Goal: Information Seeking & Learning: Learn about a topic

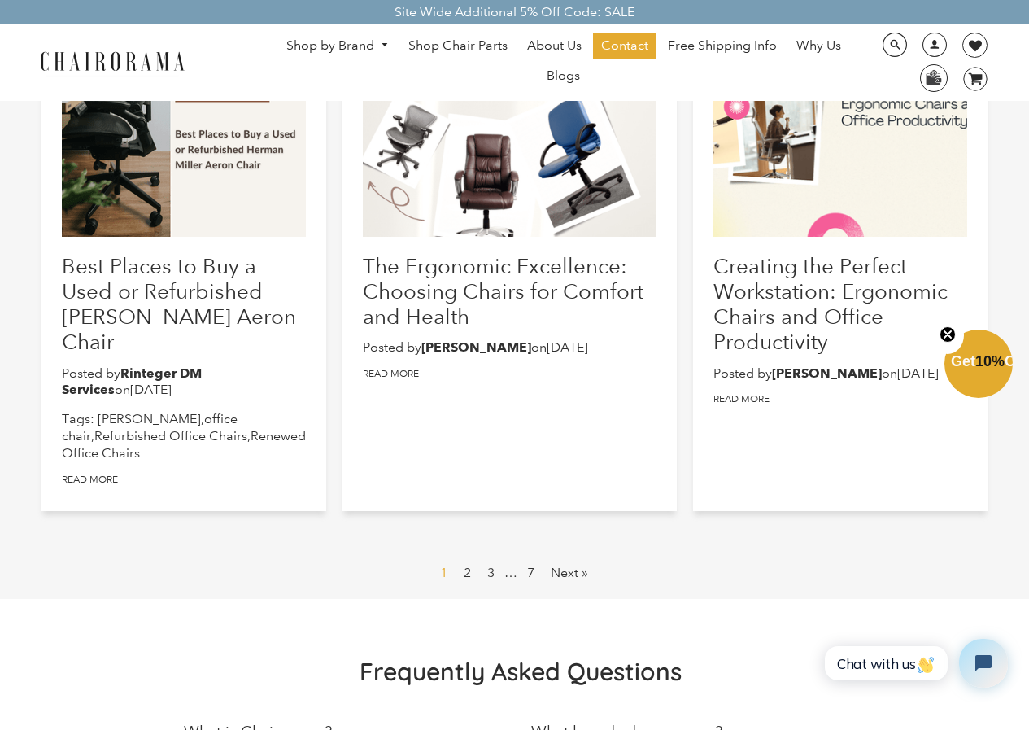
scroll to position [814, 0]
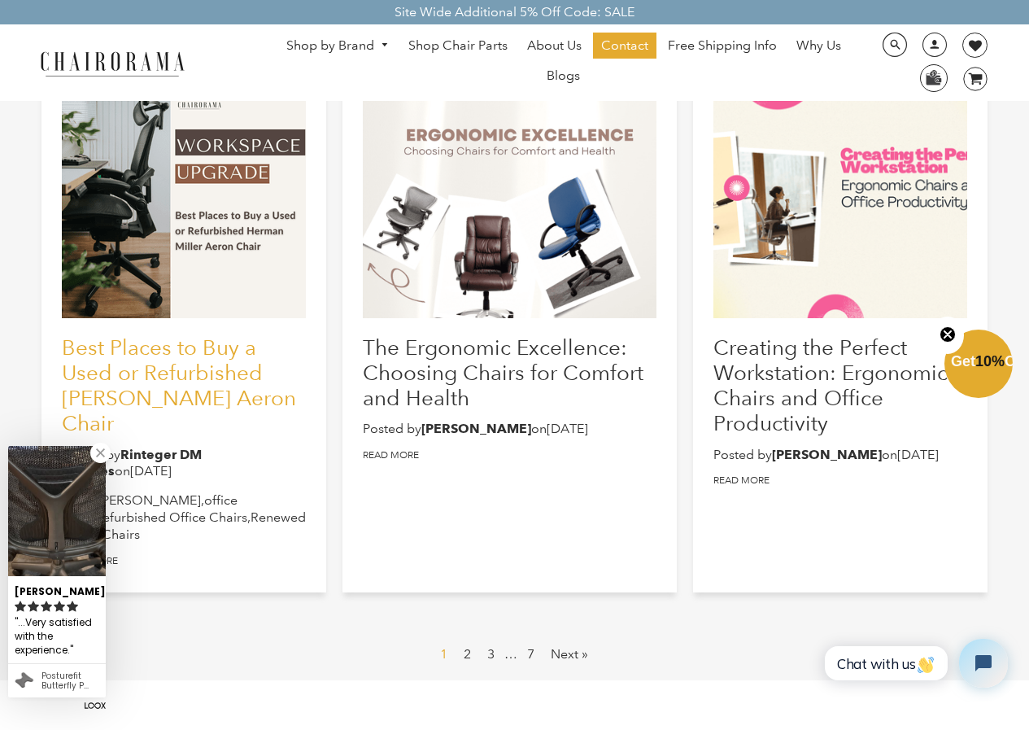
click at [252, 357] on link "Best Places to Buy a Used or Refurbished Herman Miller Aeron Chair" at bounding box center [179, 385] width 234 height 102
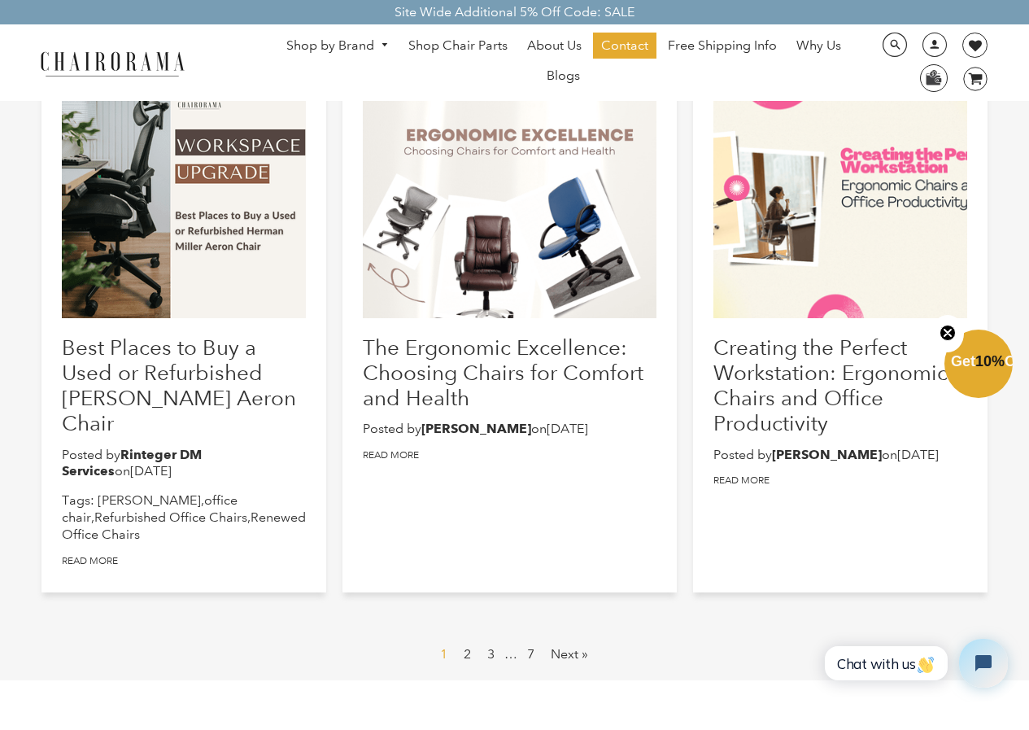
click at [553, 411] on h2 "The Ergonomic Excellence: Choosing Chairs for Comfort and Health" at bounding box center [510, 372] width 294 height 76
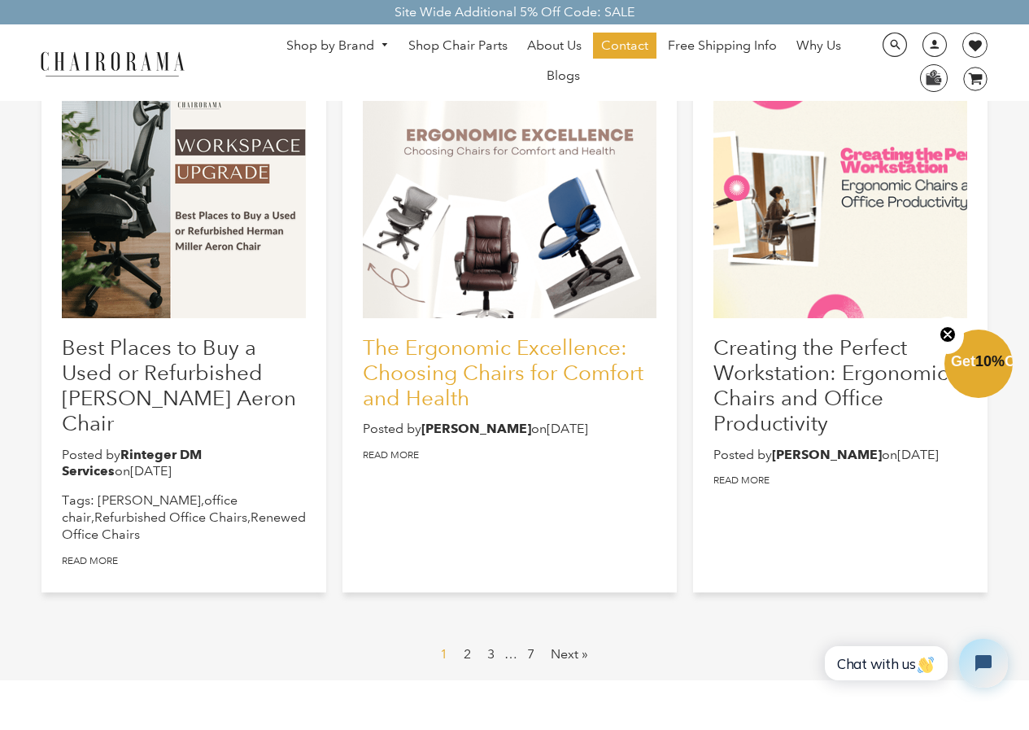
click at [533, 410] on link "The Ergonomic Excellence: Choosing Chairs for Comfort and Health" at bounding box center [503, 372] width 281 height 76
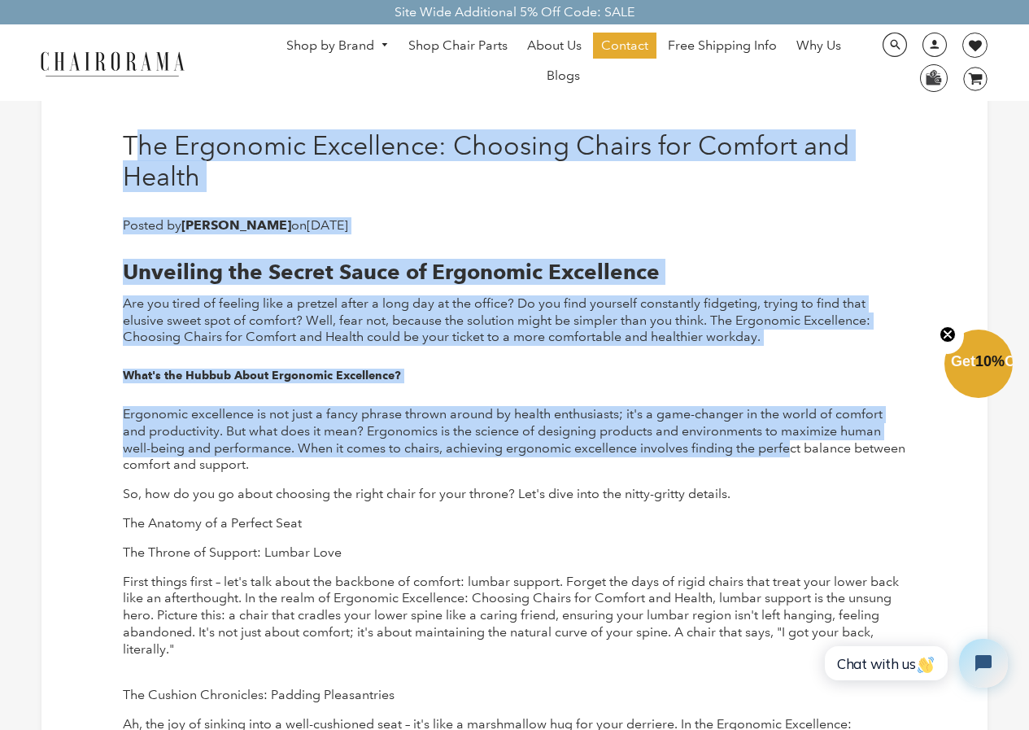
drag, startPoint x: 130, startPoint y: 141, endPoint x: 789, endPoint y: 455, distance: 730.1
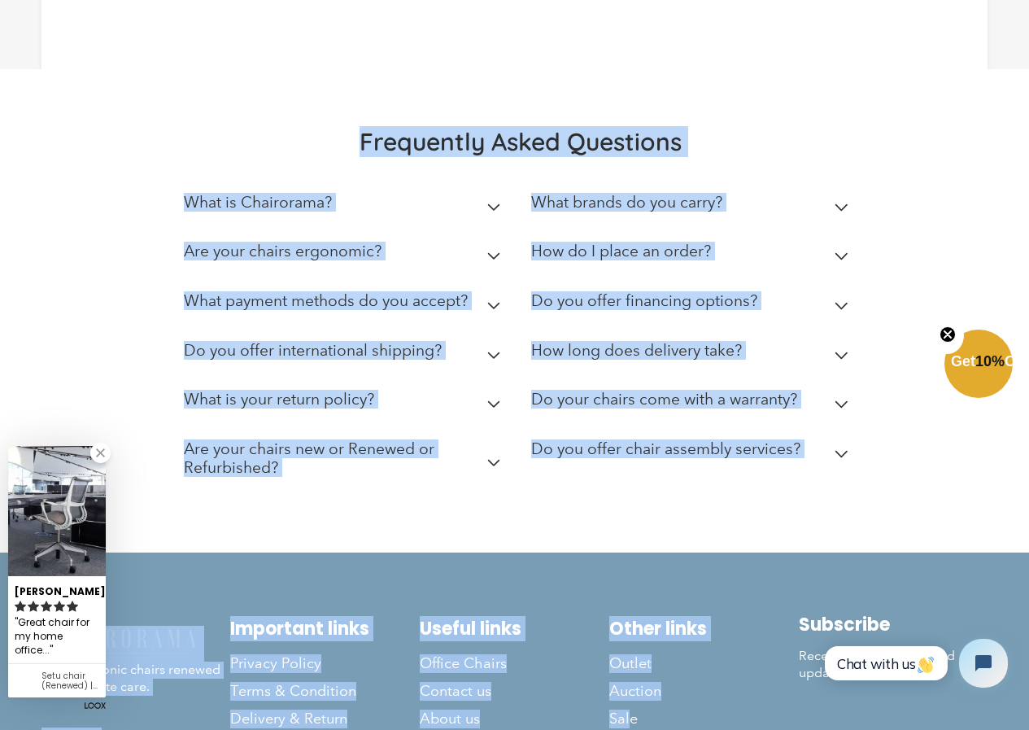
scroll to position [2435, 0]
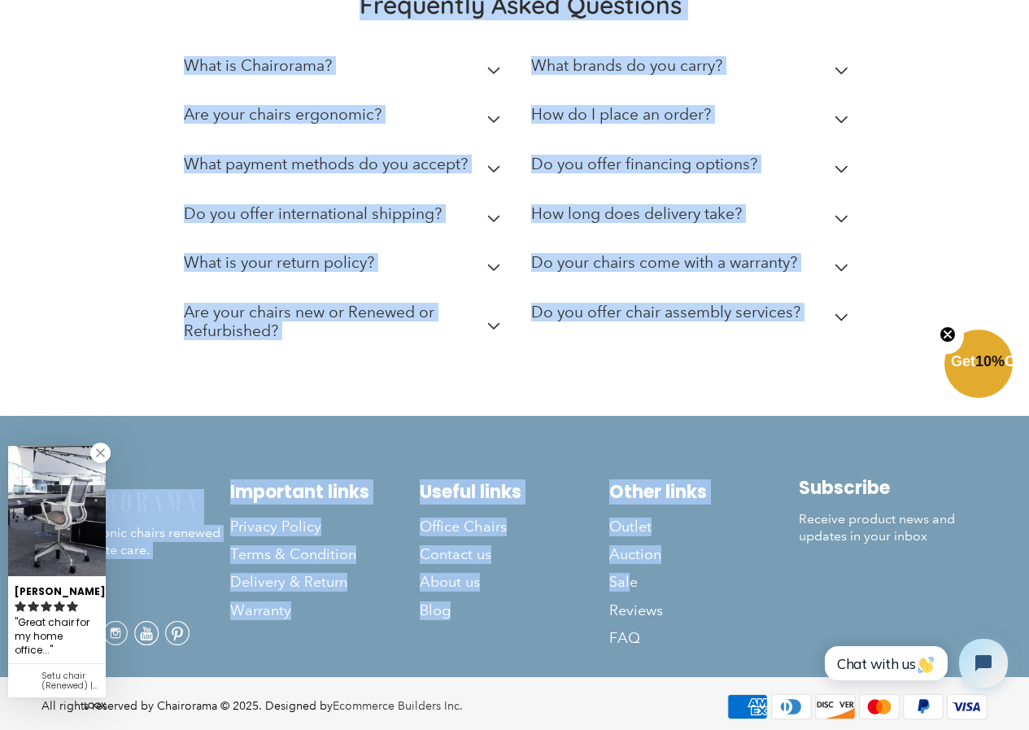
drag, startPoint x: 120, startPoint y: 132, endPoint x: 674, endPoint y: 247, distance: 566.1
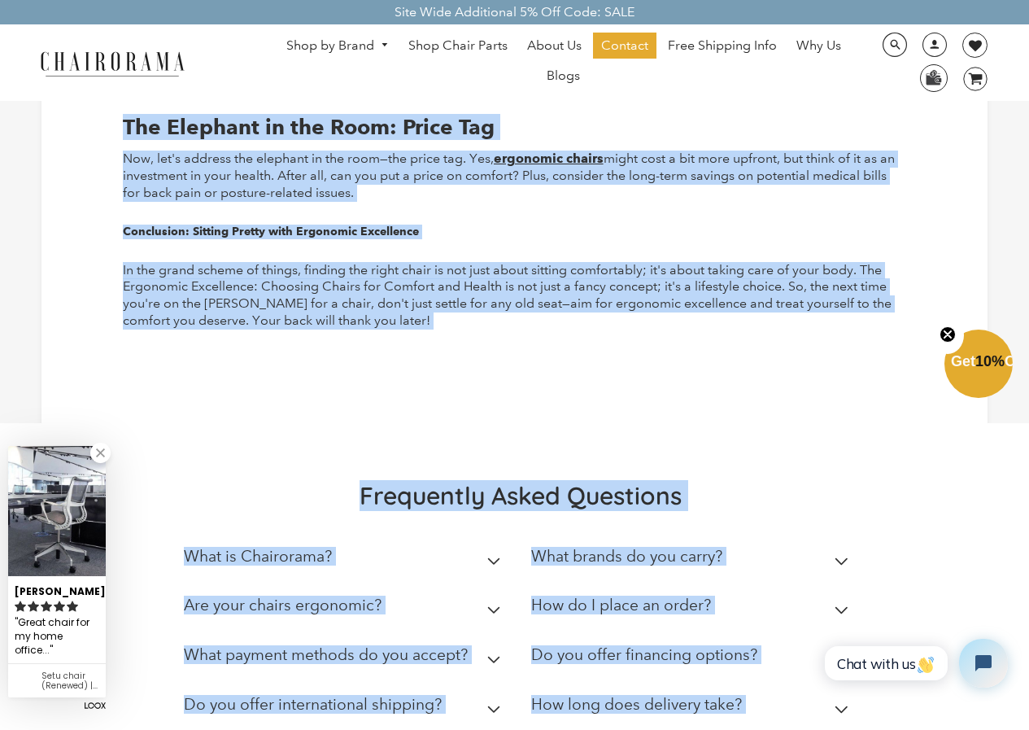
scroll to position [1865, 0]
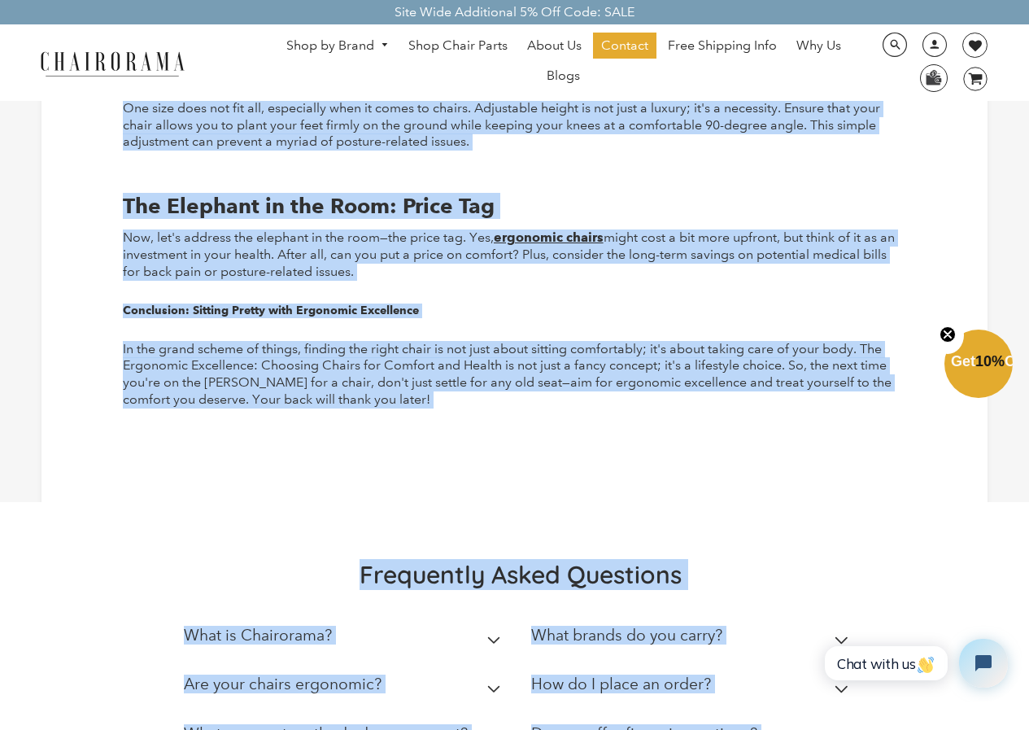
copy body "The Ergonomic Excellence: Choosing Chairs for Comfort and Health Posted by Love…"
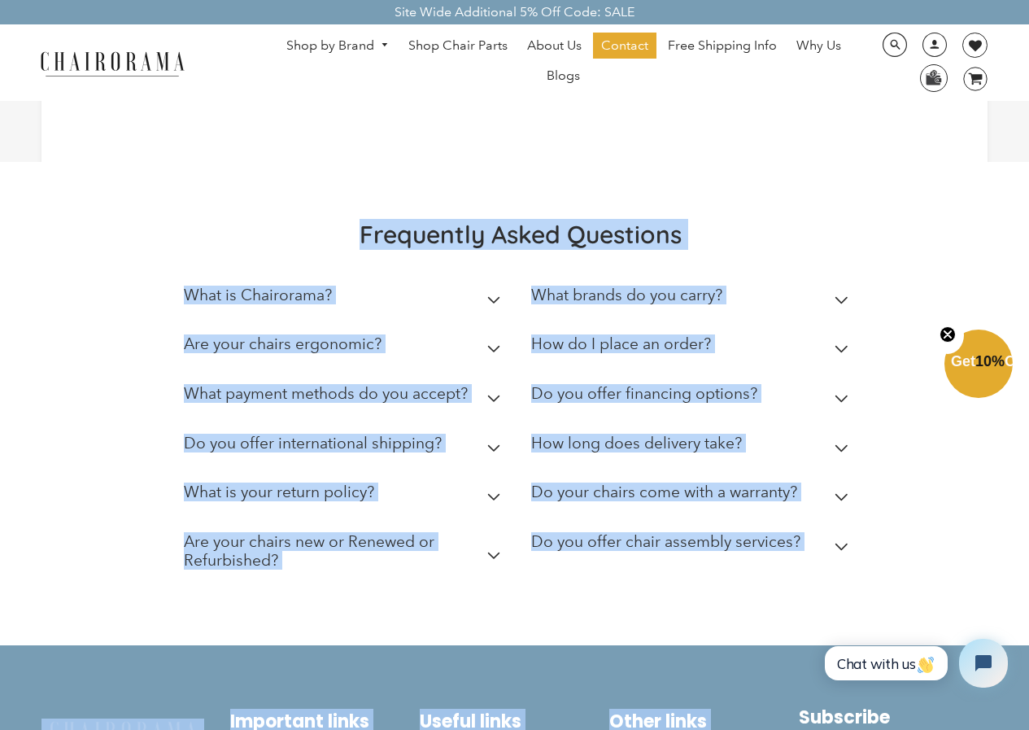
scroll to position [2353, 0]
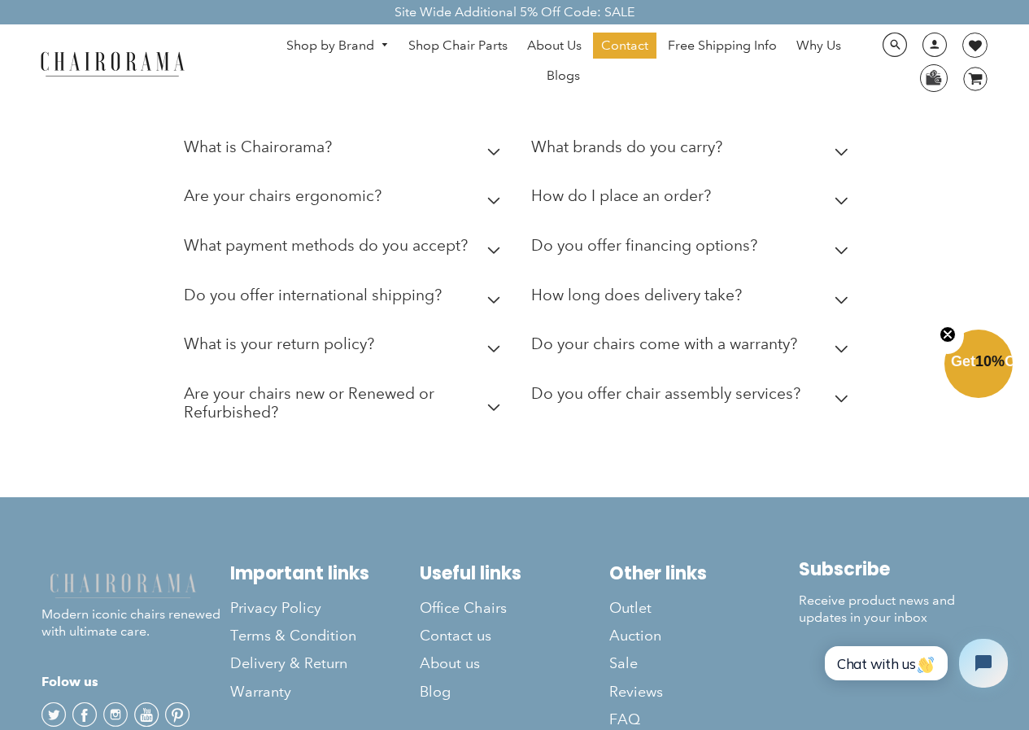
click at [373, 99] on div "Shop by Brand Haworth Herman Miller Steelcase Knoll Human Scale" at bounding box center [514, 62] width 1029 height 76
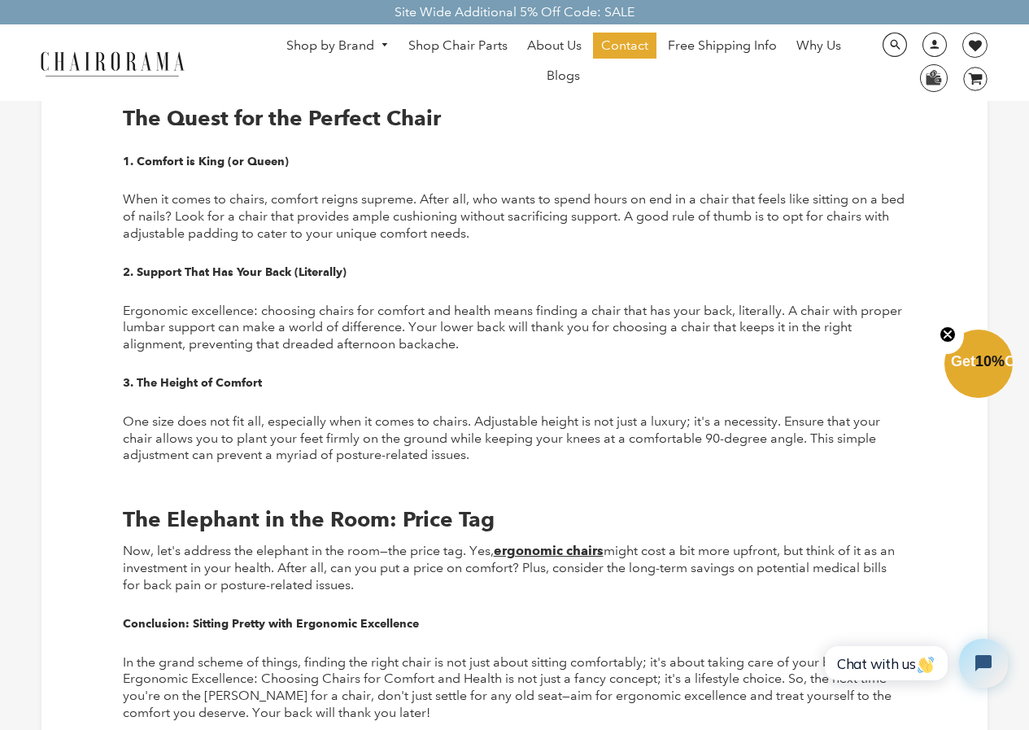
scroll to position [1621, 0]
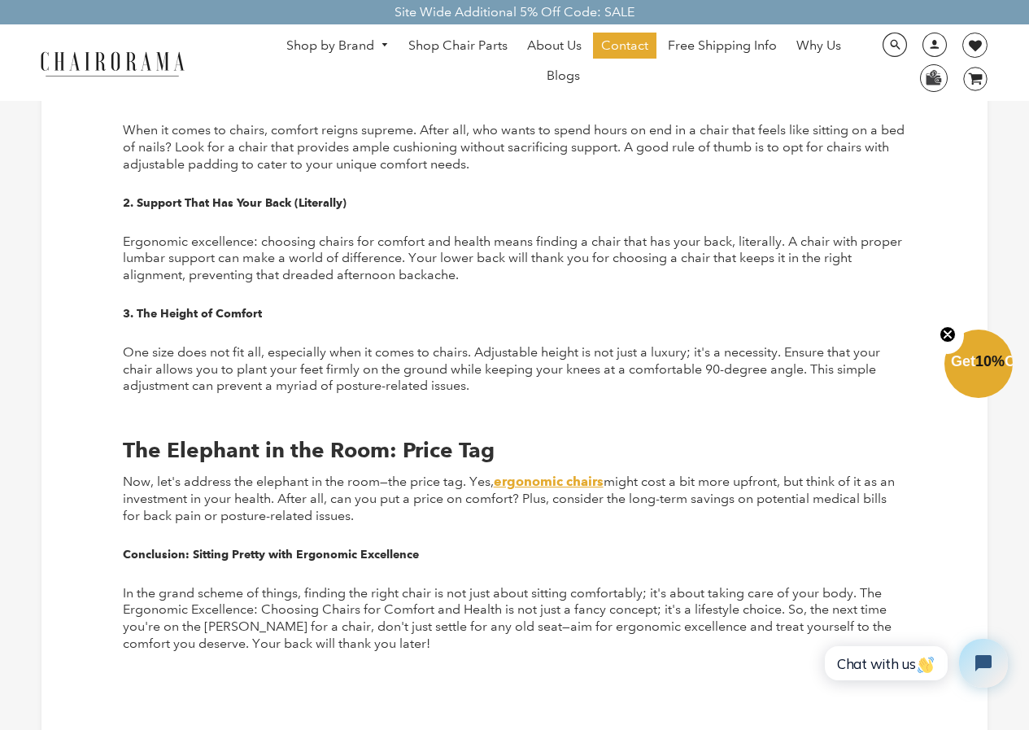
click at [547, 481] on b "ergonomic chairs" at bounding box center [549, 481] width 110 height 15
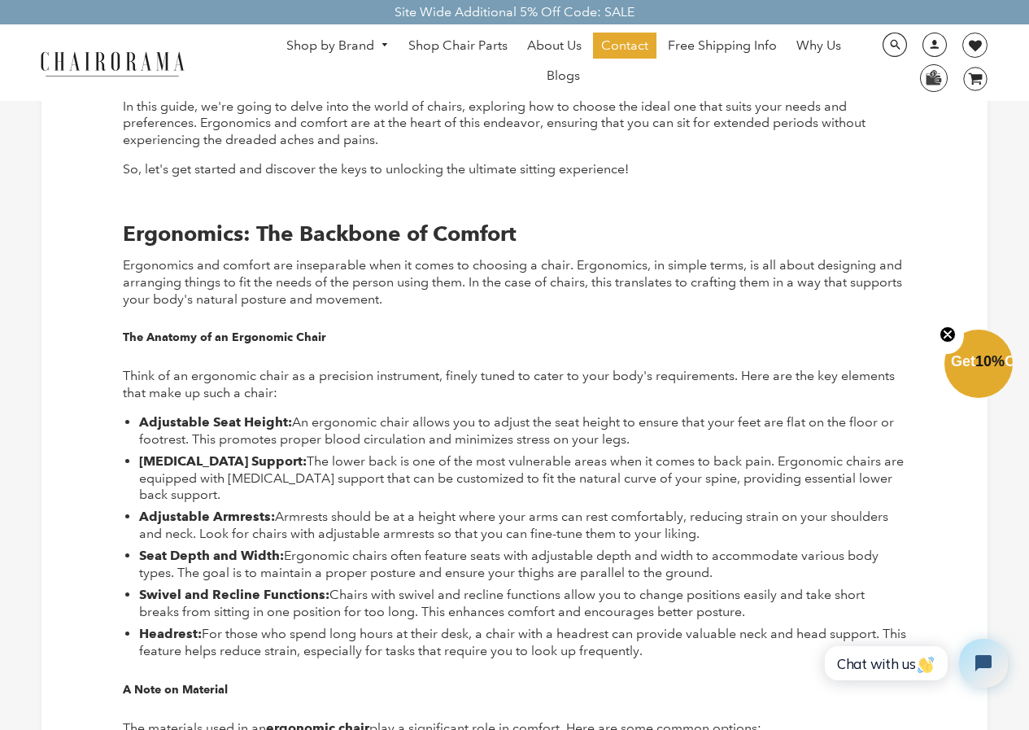
scroll to position [407, 0]
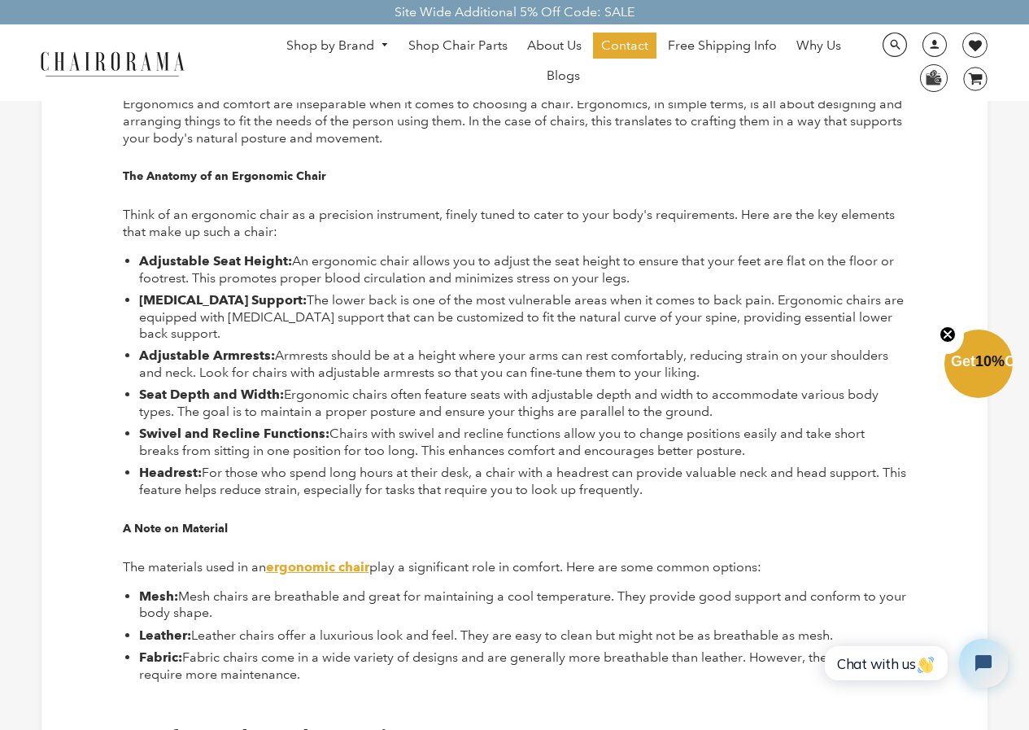
click at [334, 563] on b "ergonomic chair" at bounding box center [317, 566] width 103 height 15
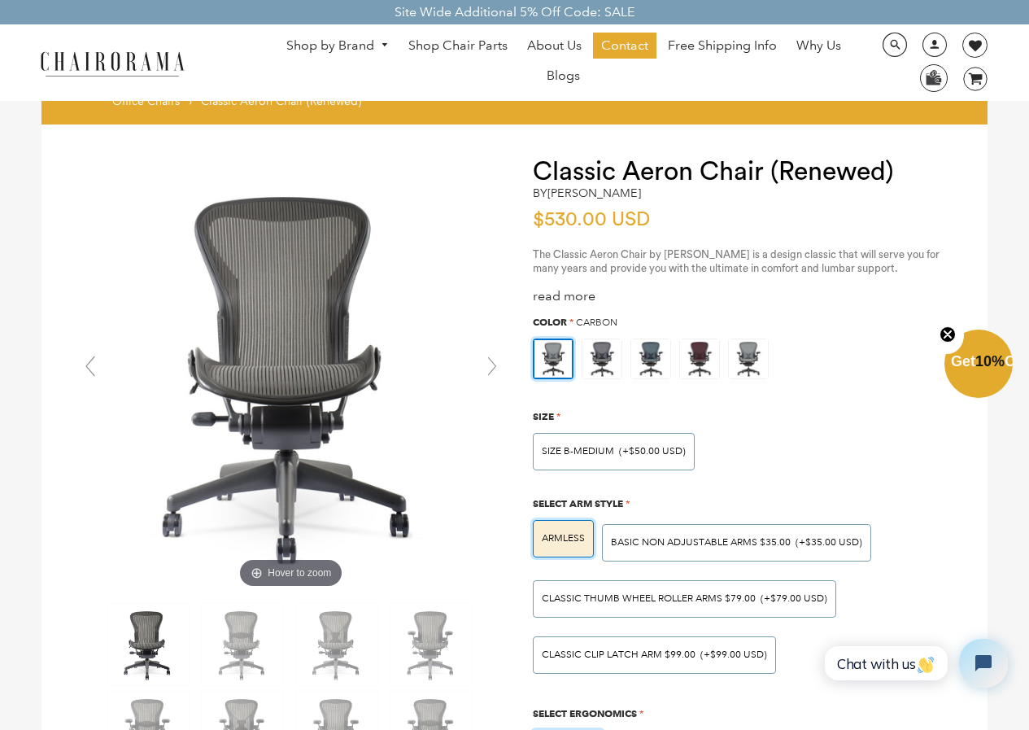
click at [153, 640] on img at bounding box center [147, 644] width 81 height 81
drag, startPoint x: 169, startPoint y: 629, endPoint x: 142, endPoint y: 631, distance: 27.7
click at [142, 631] on img at bounding box center [147, 644] width 81 height 81
click at [135, 637] on img at bounding box center [147, 644] width 81 height 81
